Goal: Transaction & Acquisition: Purchase product/service

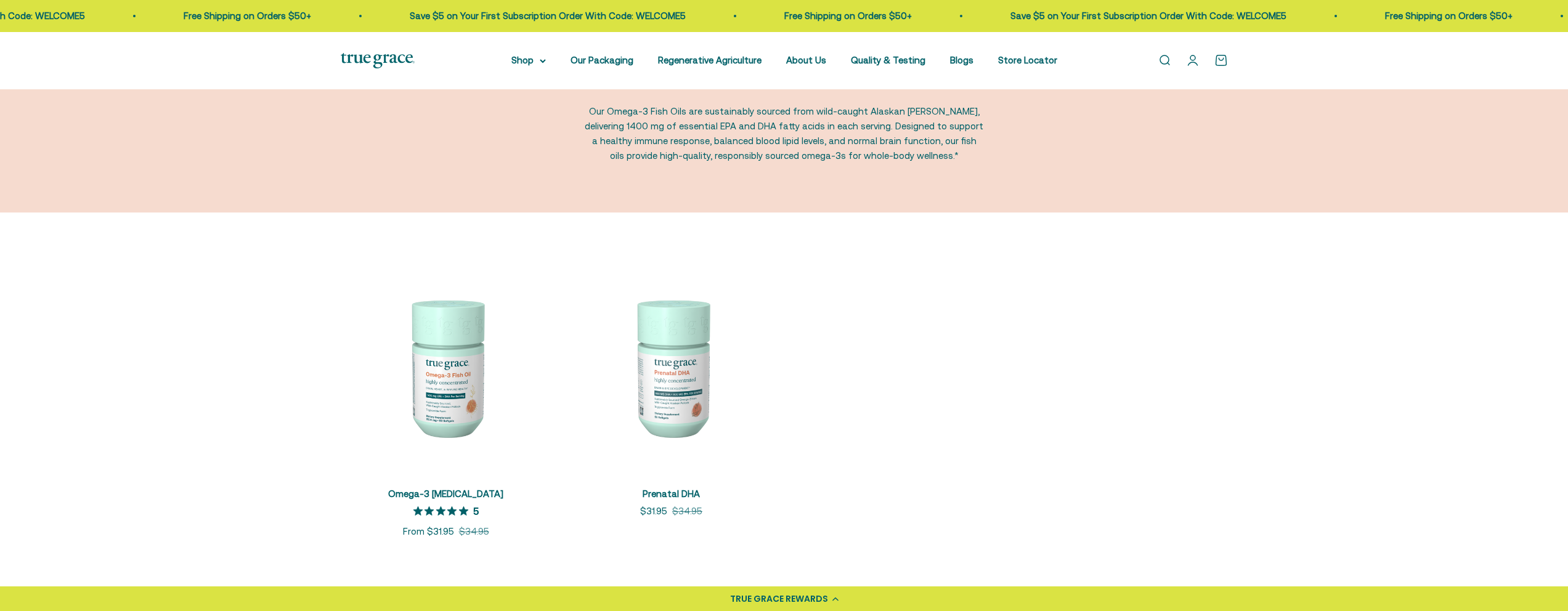
scroll to position [99, 0]
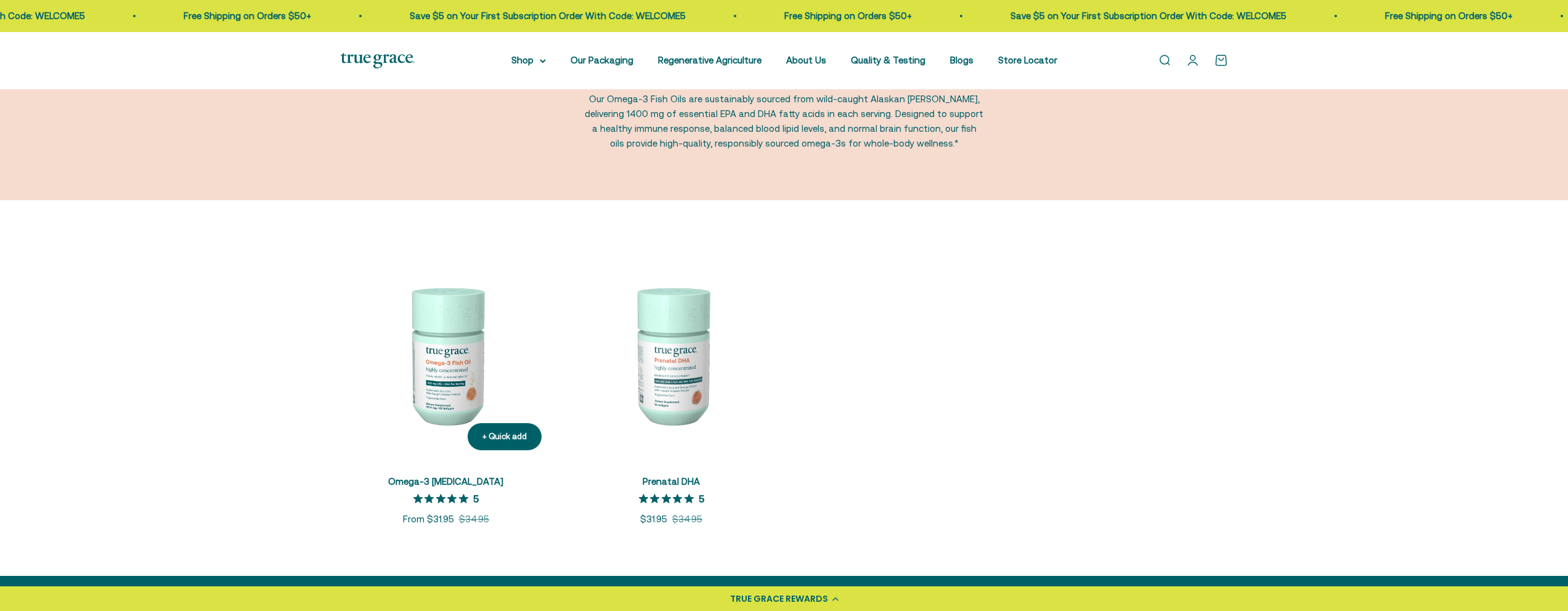
click at [457, 369] on img at bounding box center [446, 354] width 211 height 211
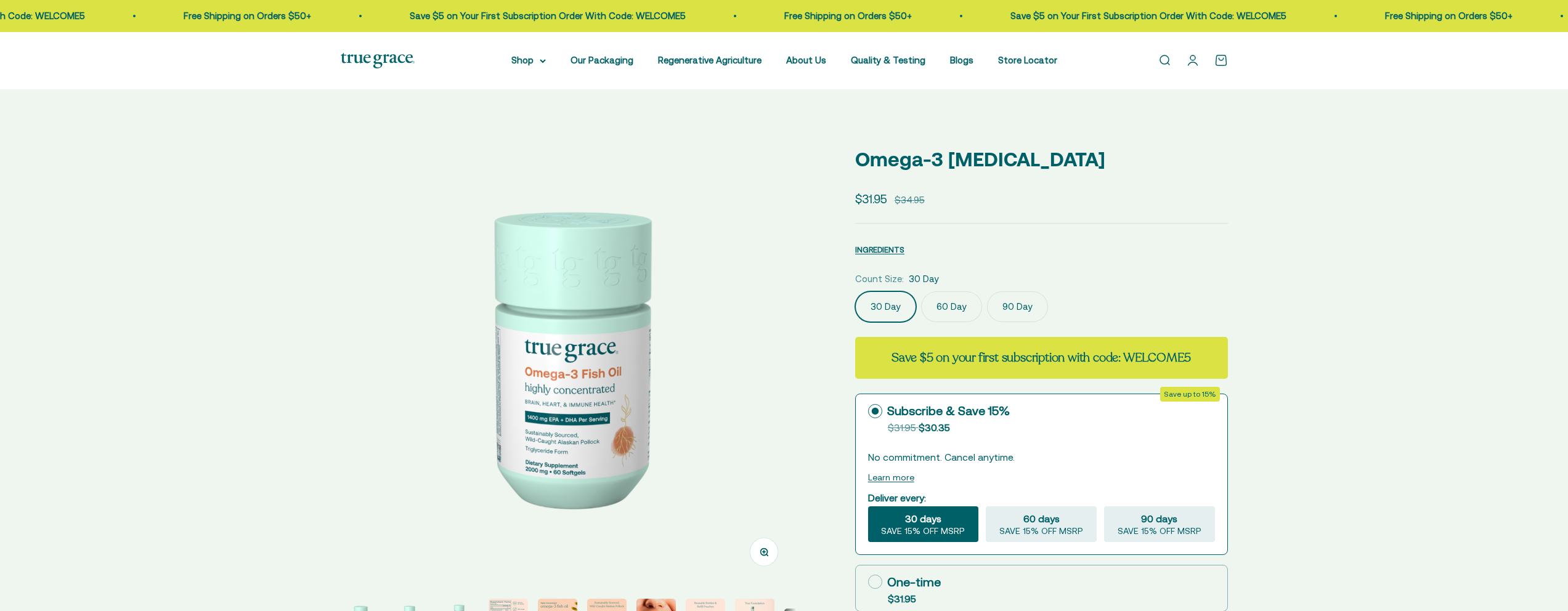
select select "3"
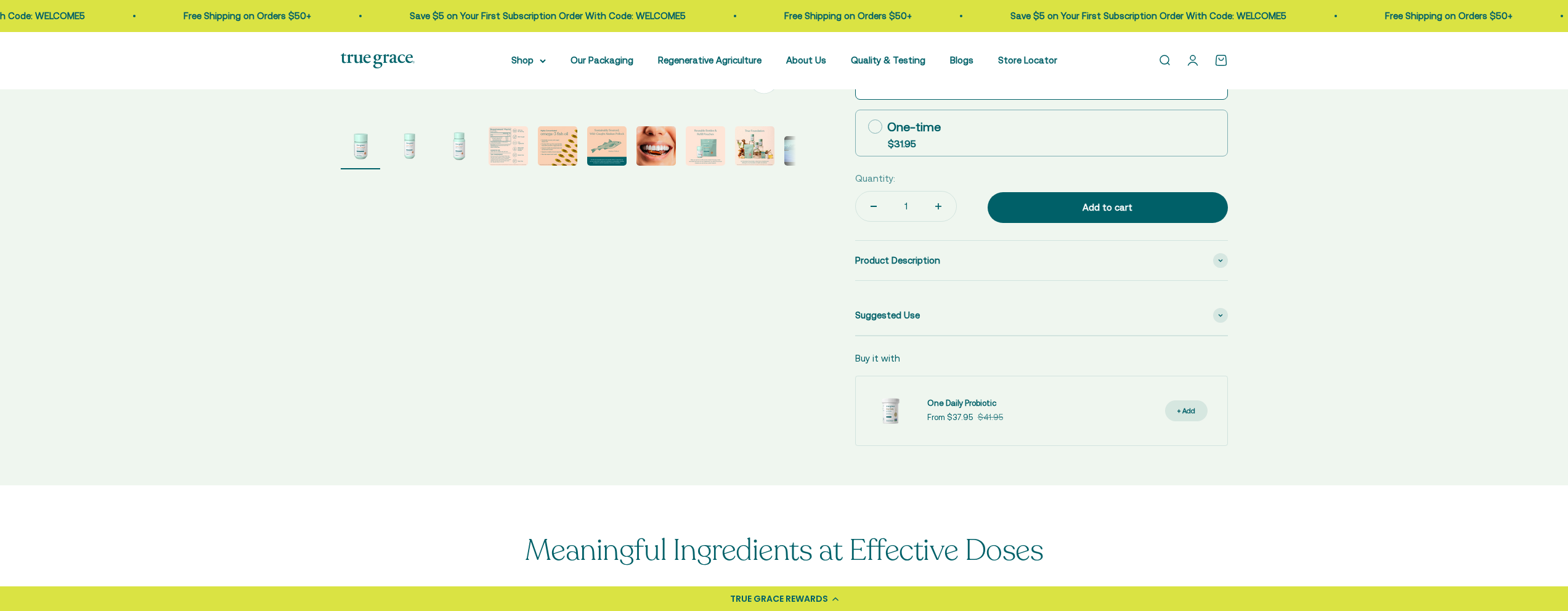
scroll to position [213, 0]
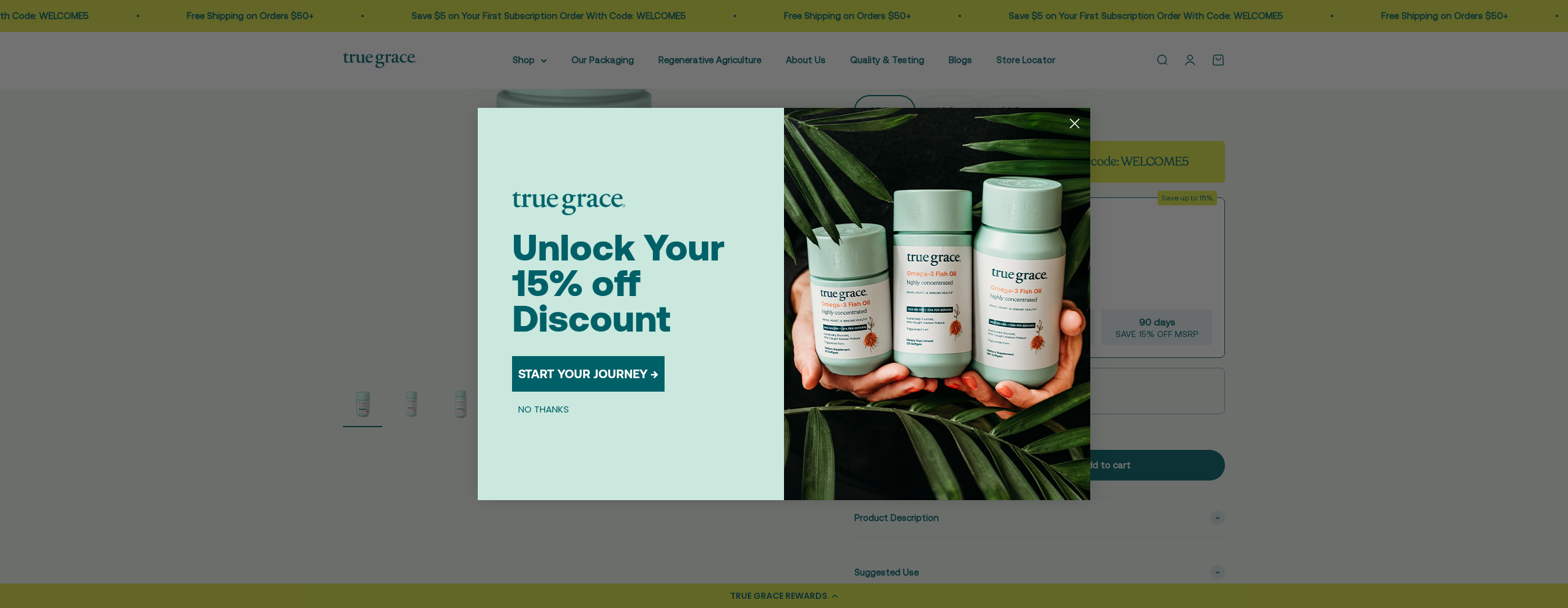
click at [1064, 118] on icon "Close dialog" at bounding box center [1075, 123] width 22 height 22
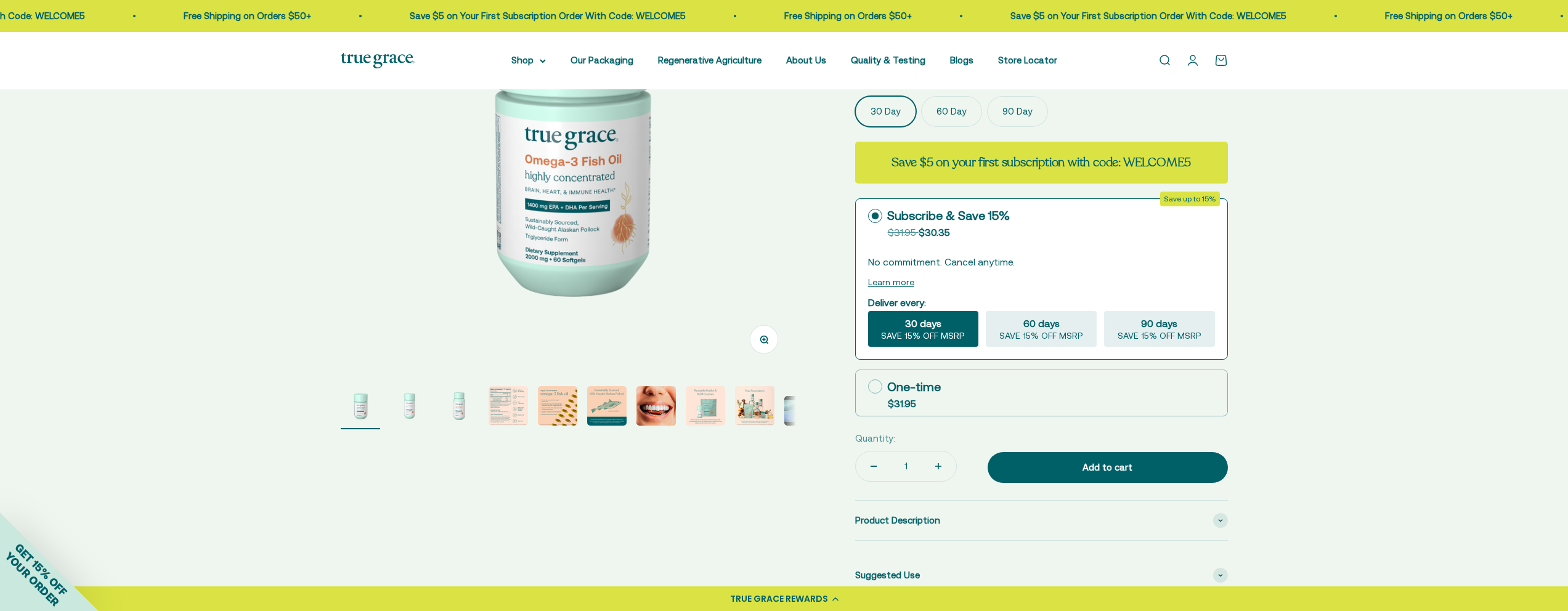
click at [511, 408] on img "Go to item 4" at bounding box center [508, 405] width 39 height 39
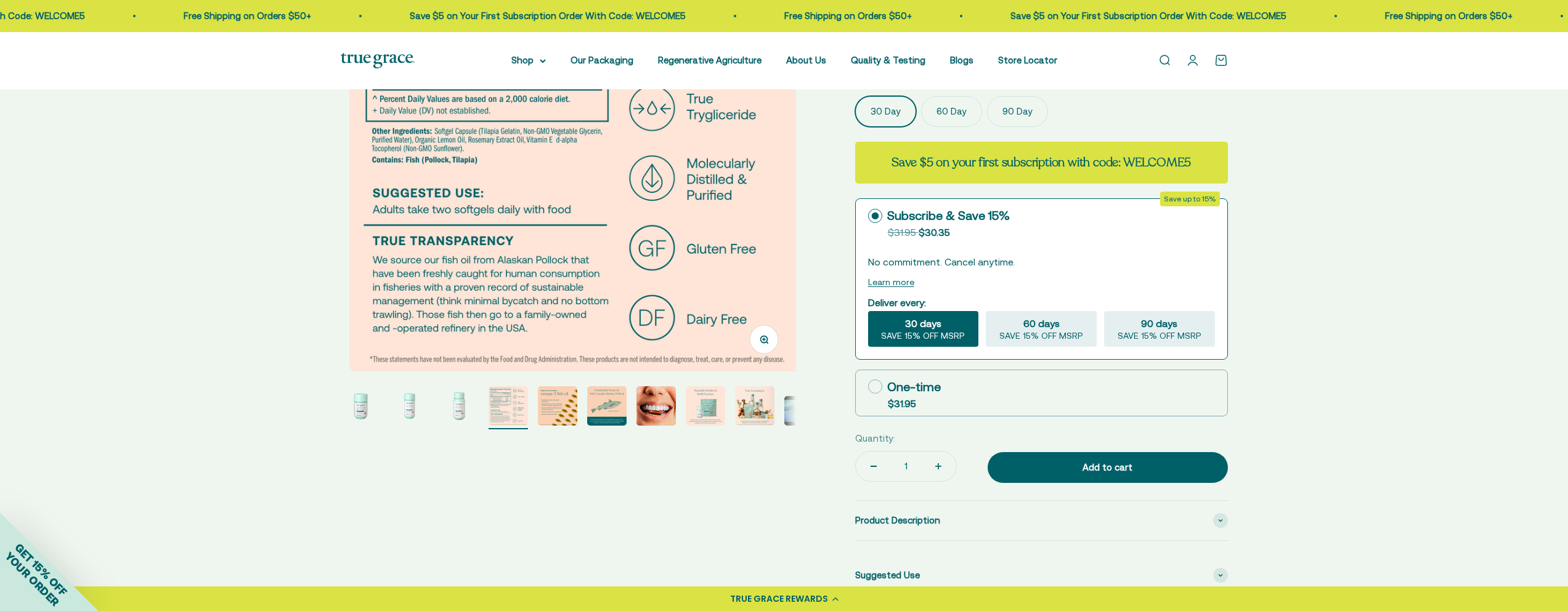
scroll to position [0, 1411]
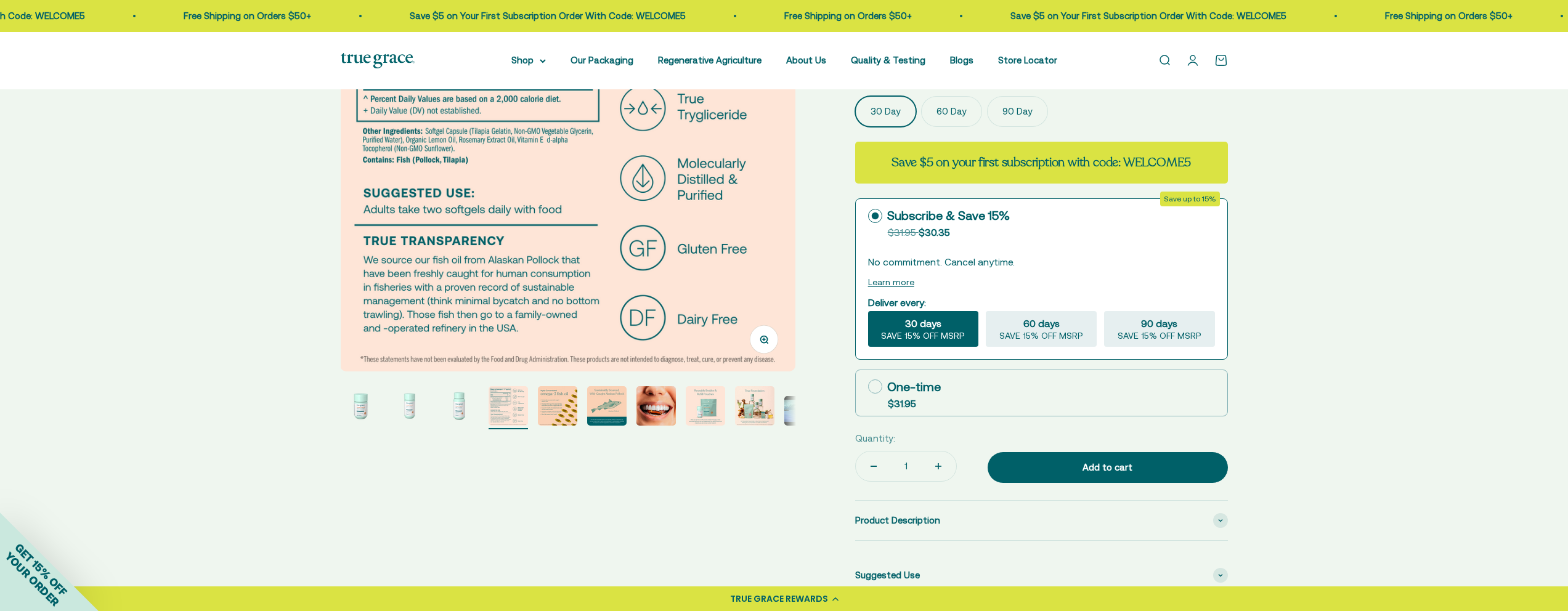
click at [223, 253] on div "Zoom Go to item 1 Go to item 2 Go to item 3 Go to item 4 Go to item 5 Go to ite…" at bounding box center [784, 310] width 1568 height 869
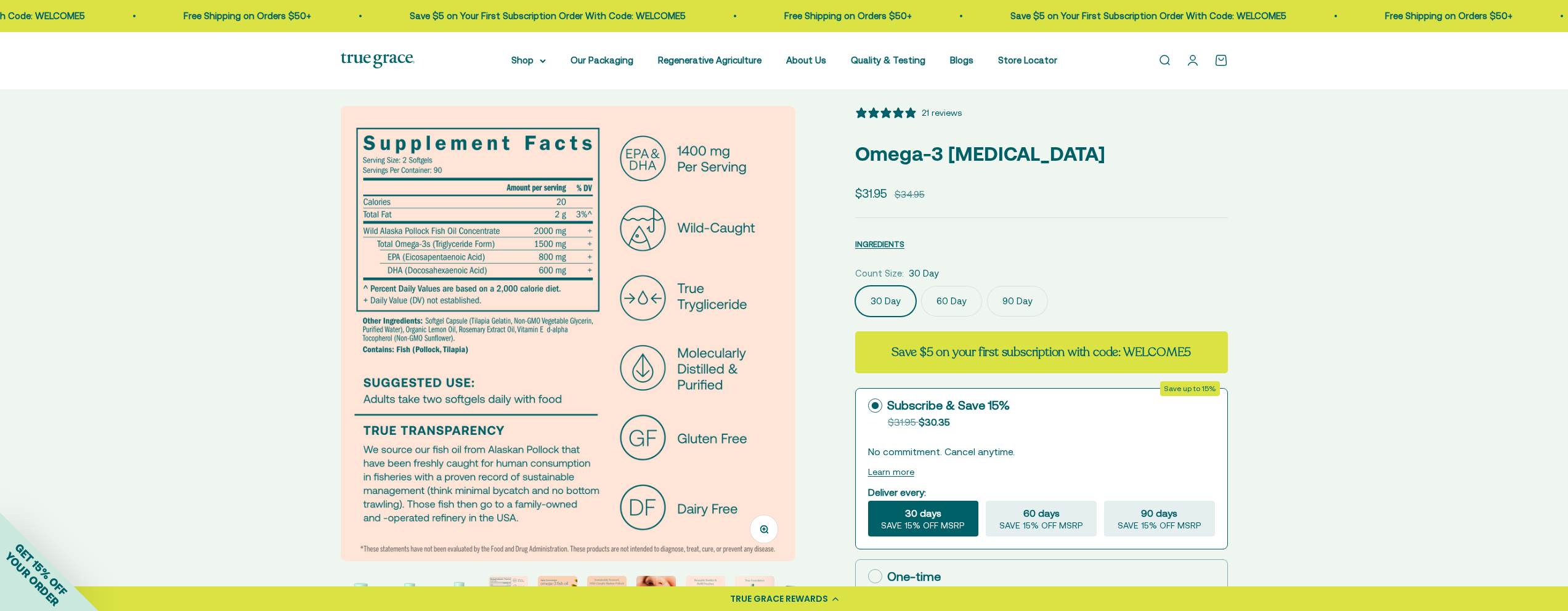
scroll to position [0, 0]
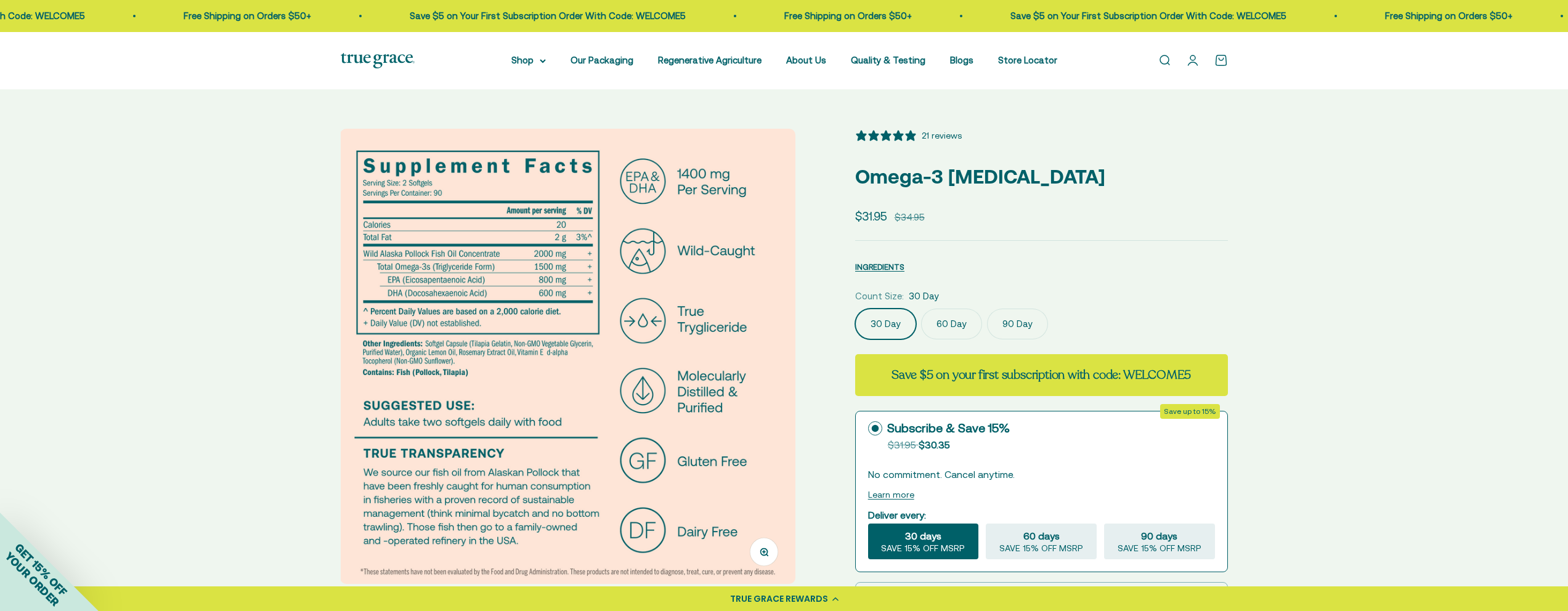
click at [219, 320] on div "Zoom Go to item 1 Go to item 2 Go to item 3 Go to item 4 Go to item 5 Go to ite…" at bounding box center [784, 523] width 1568 height 869
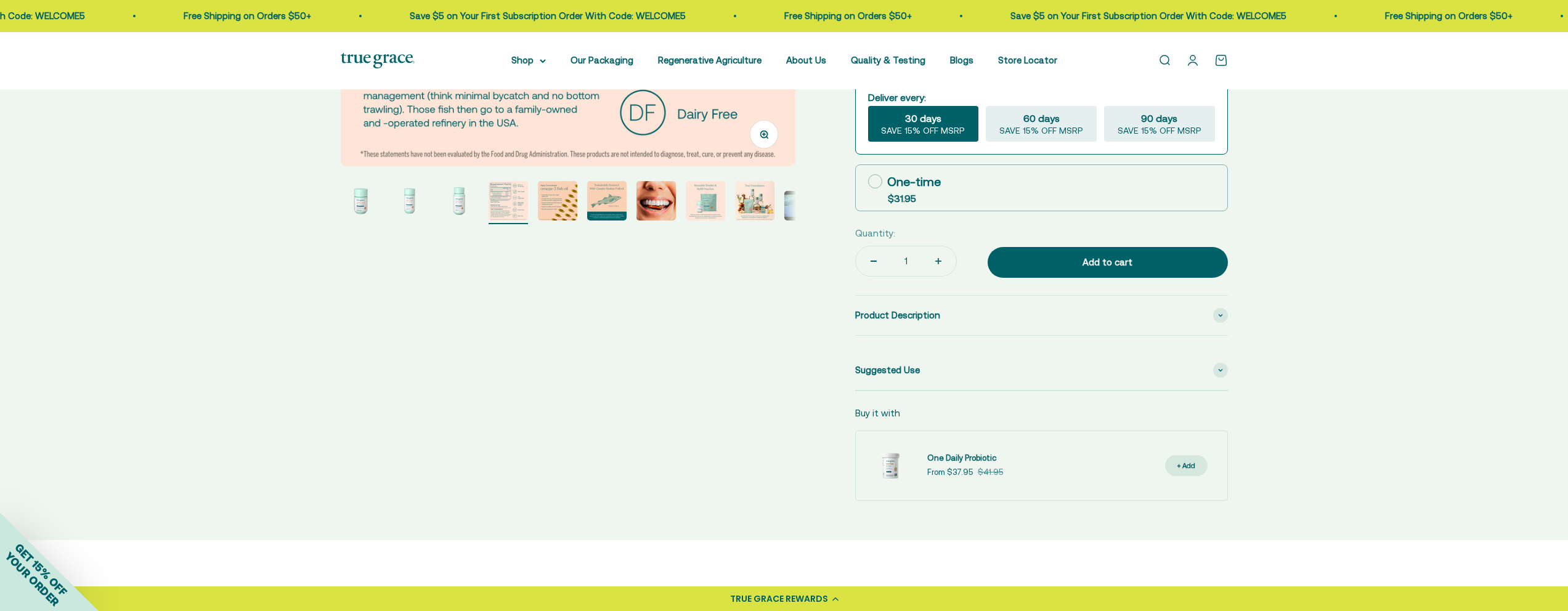
click at [555, 202] on img "Go to item 5" at bounding box center [557, 200] width 39 height 39
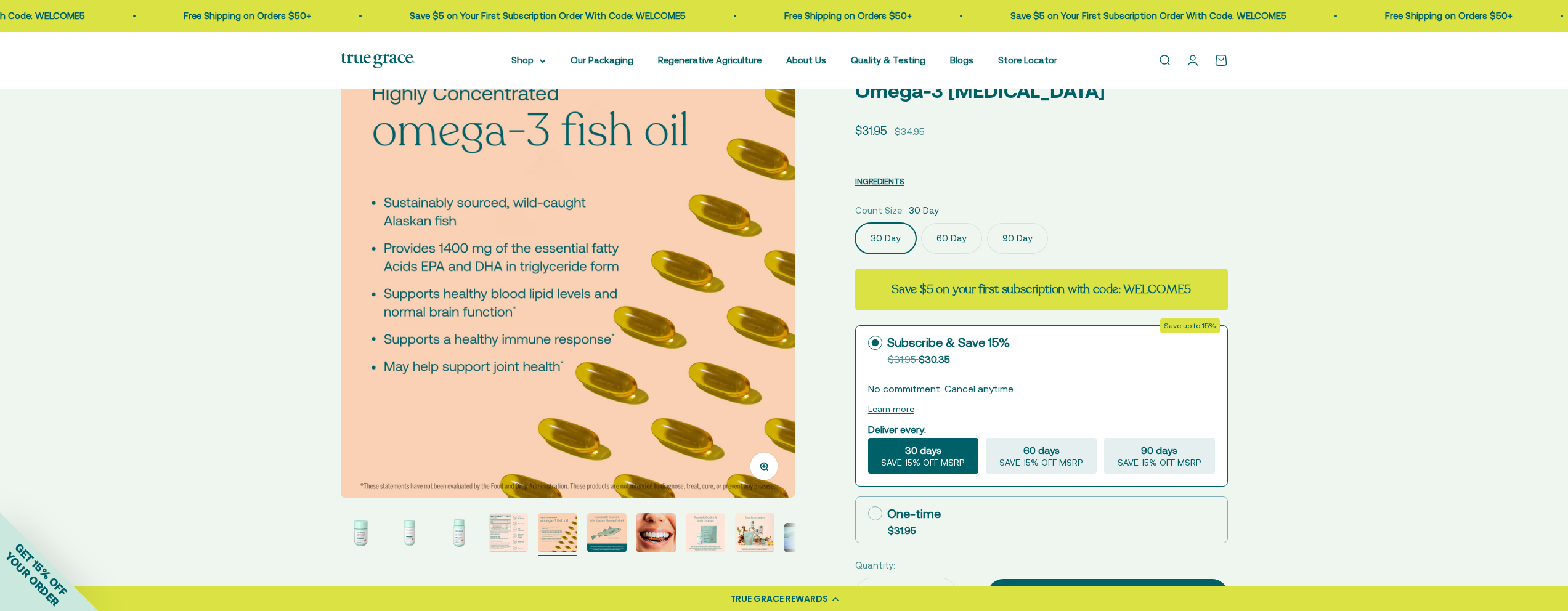
scroll to position [102, 0]
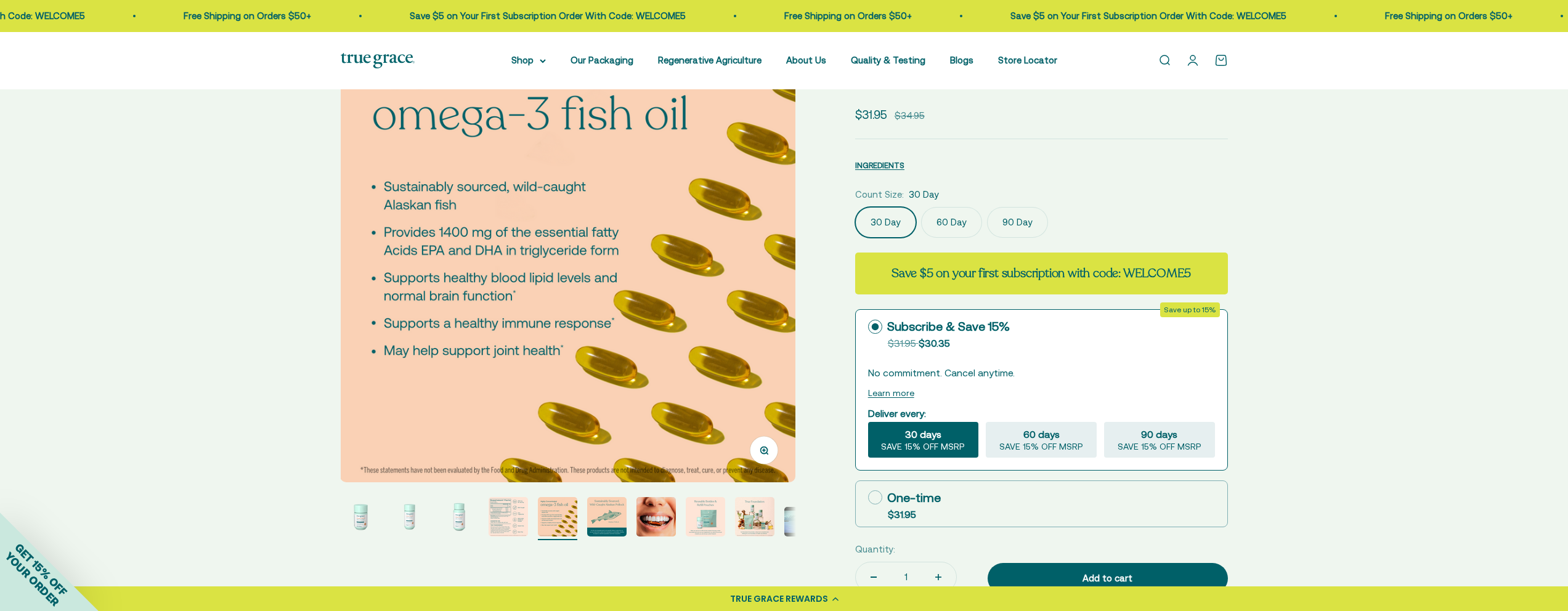
click at [608, 514] on img "Go to item 6" at bounding box center [606, 516] width 39 height 39
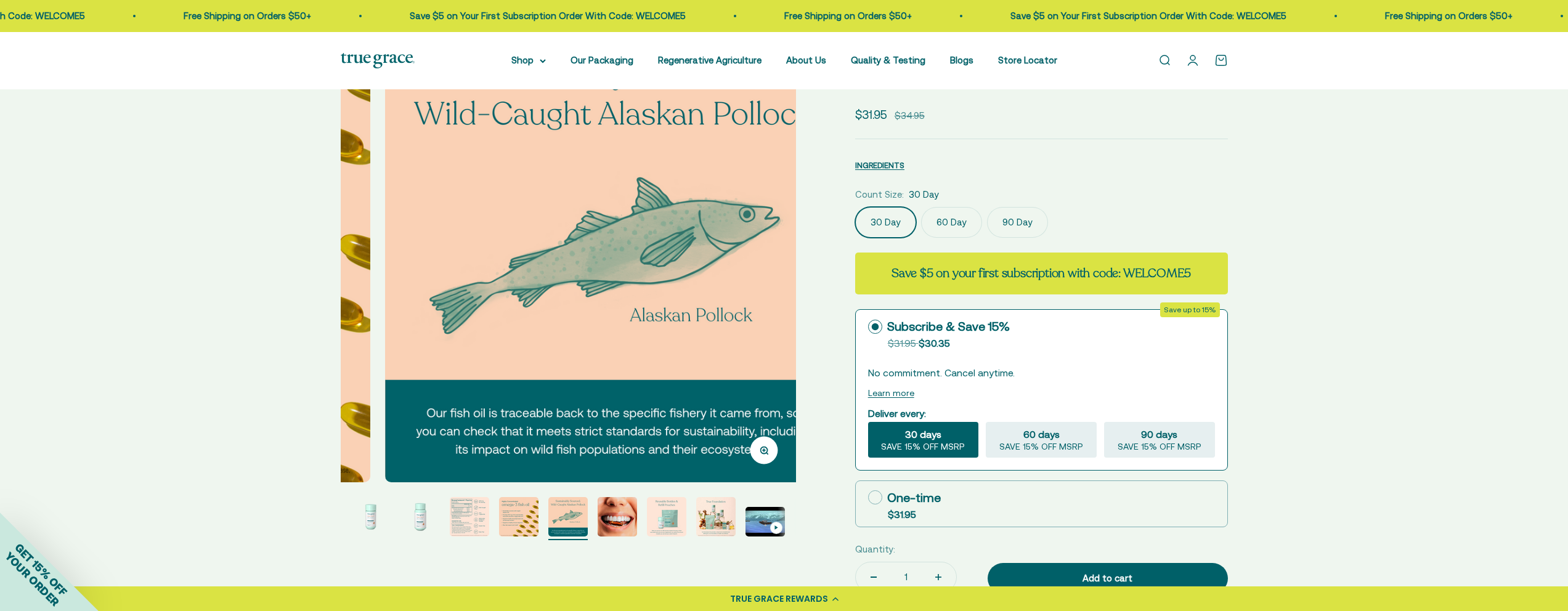
scroll to position [0, 2351]
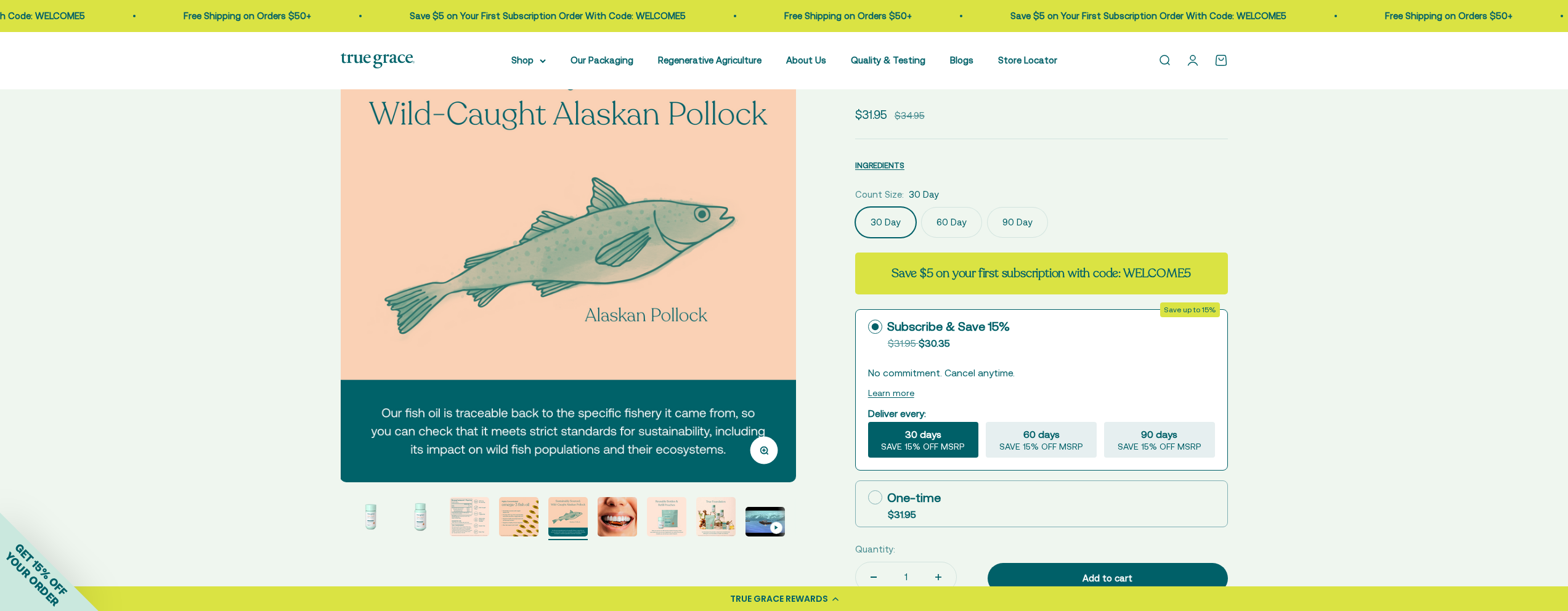
click at [663, 513] on img "Go to item 8" at bounding box center [666, 516] width 39 height 39
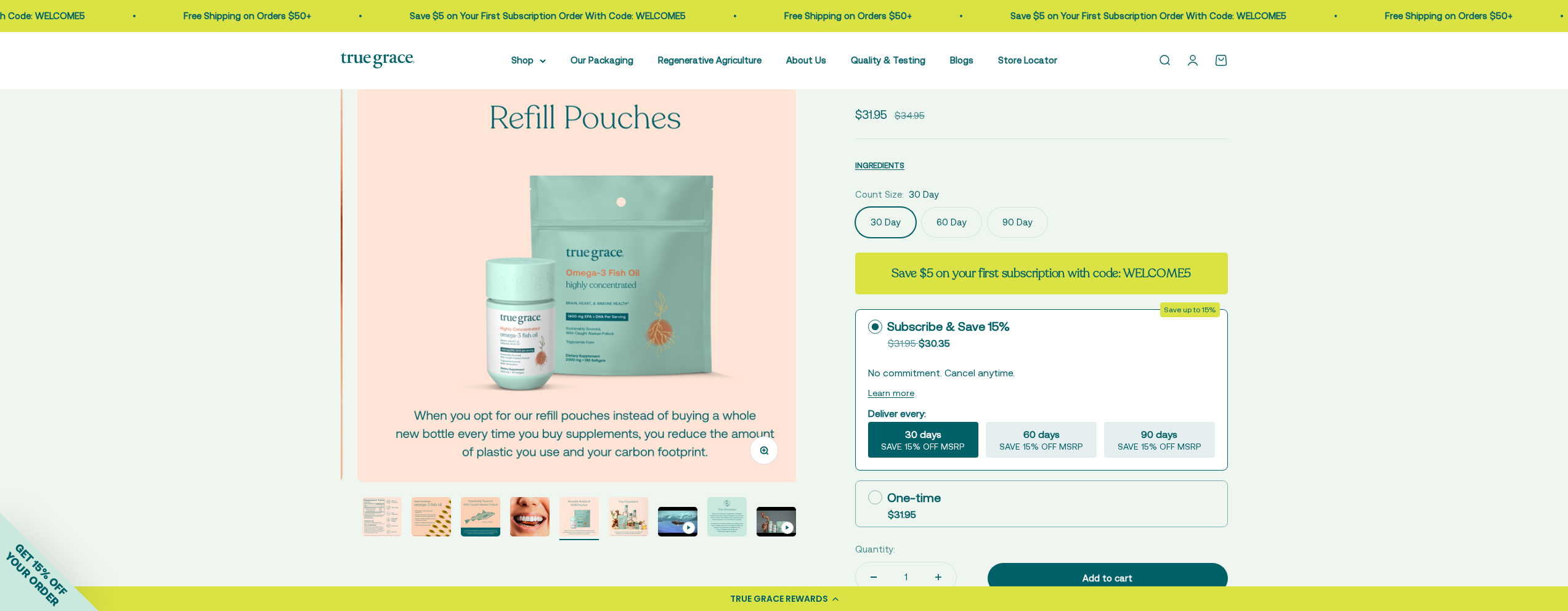
scroll to position [0, 3291]
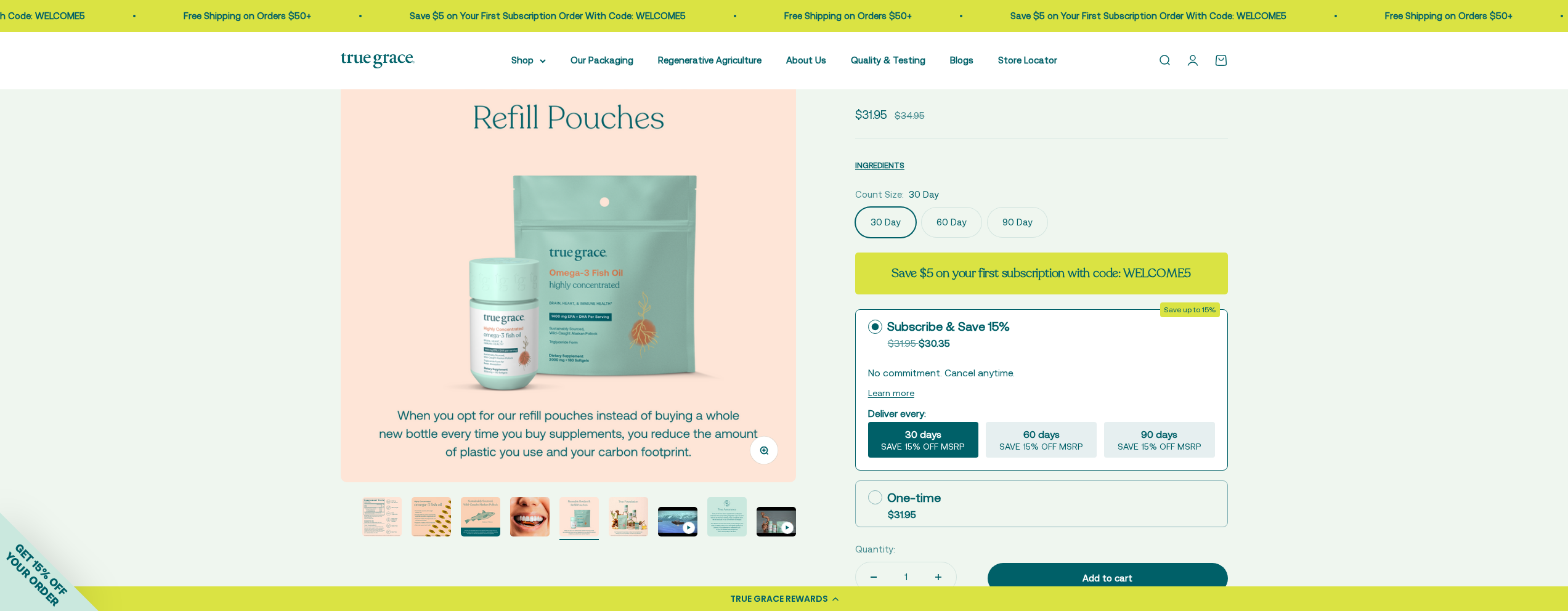
click at [718, 517] on img "Go to item 11" at bounding box center [726, 516] width 39 height 39
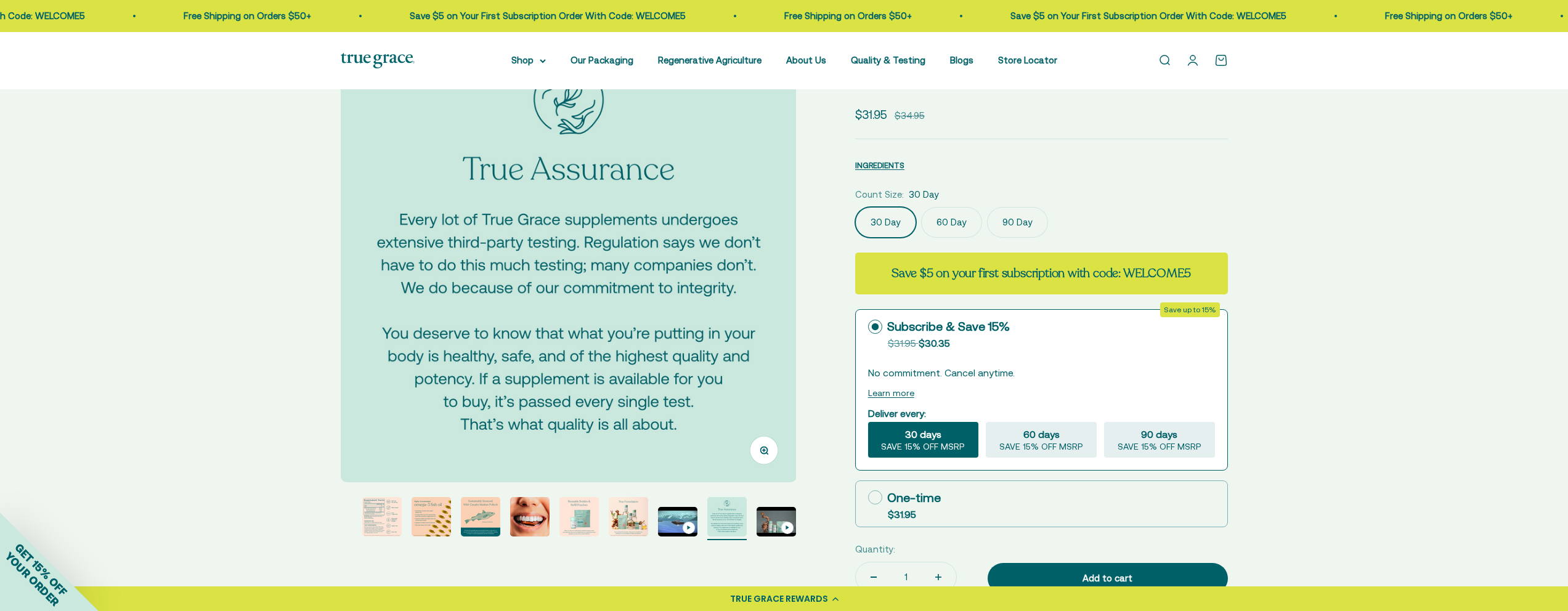
scroll to position [0, 4702]
click at [739, 523] on img "Go to item 11" at bounding box center [726, 516] width 39 height 39
click at [768, 518] on img "Go to item 12" at bounding box center [776, 521] width 39 height 30
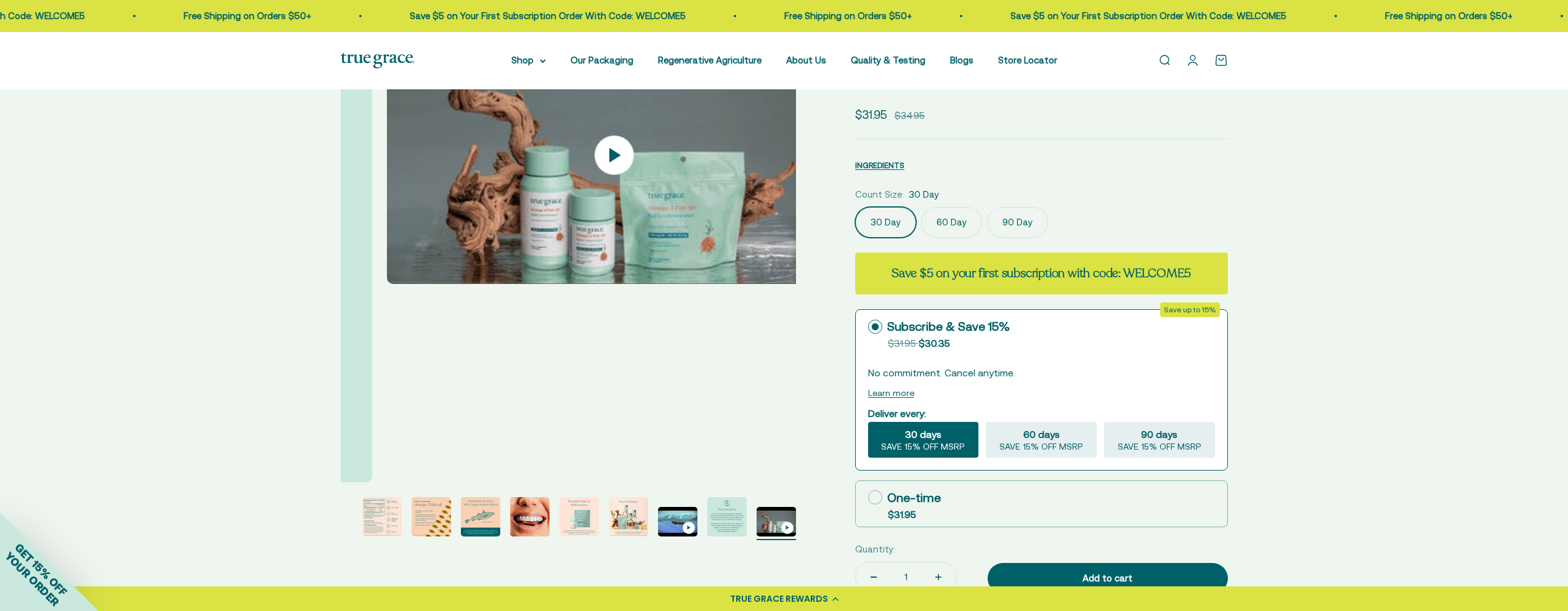
scroll to position [0, 5171]
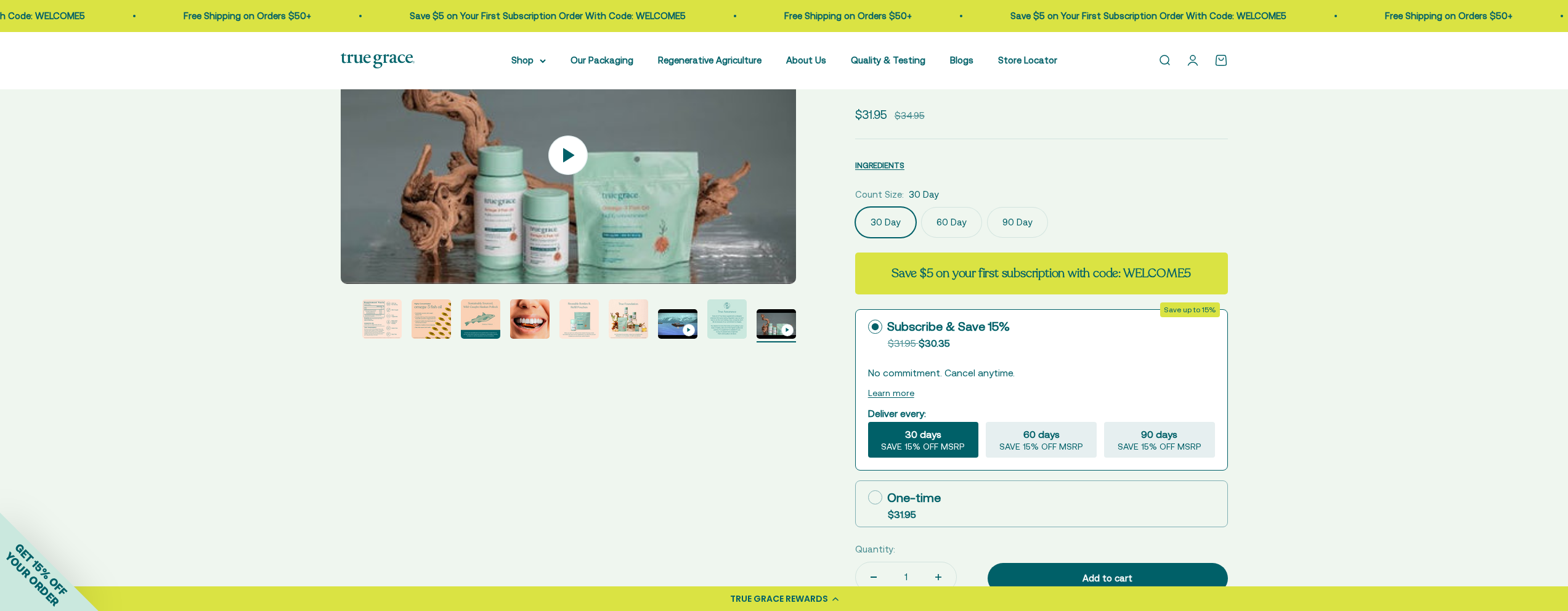
click at [393, 322] on img "Go to item 4" at bounding box center [381, 319] width 39 height 39
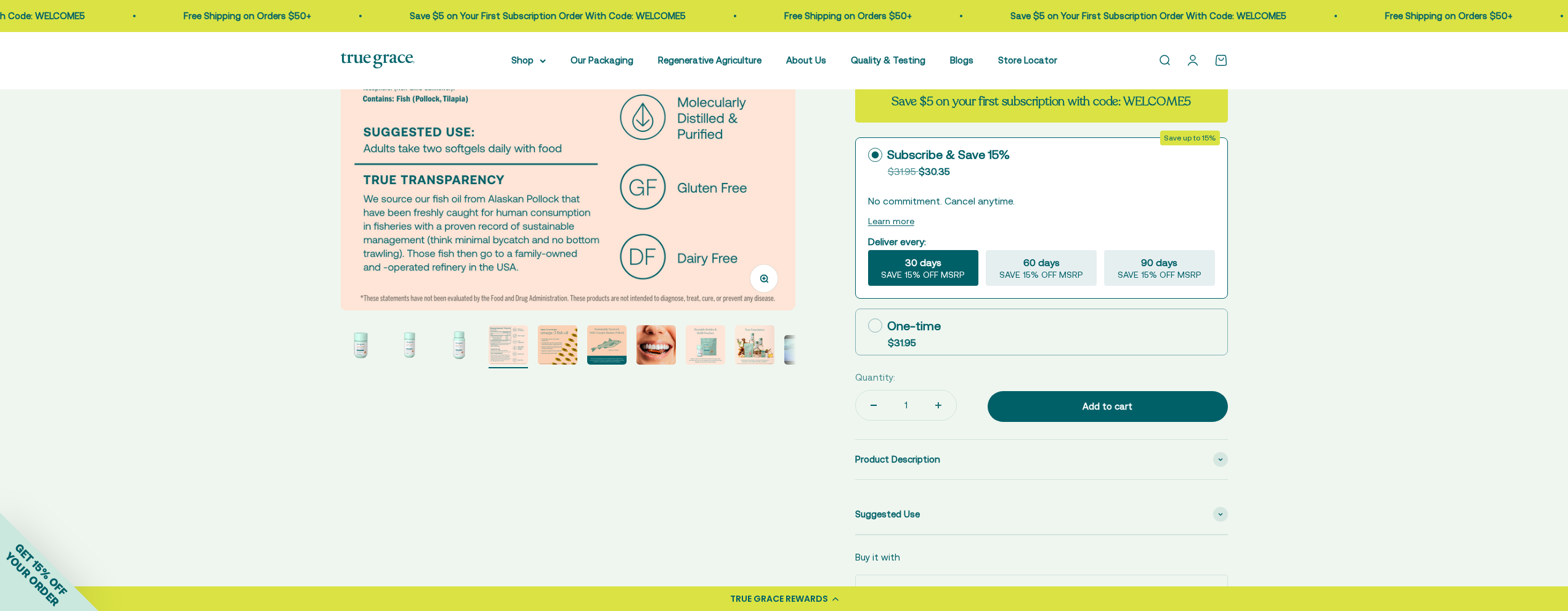
scroll to position [0, 0]
